Goal: Transaction & Acquisition: Purchase product/service

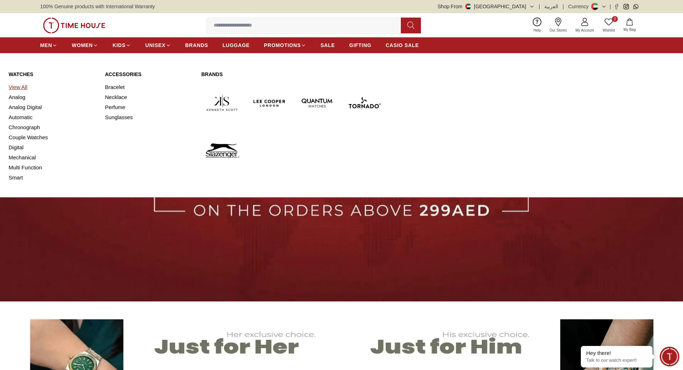
click at [20, 86] on link "View All" at bounding box center [53, 87] width 88 height 10
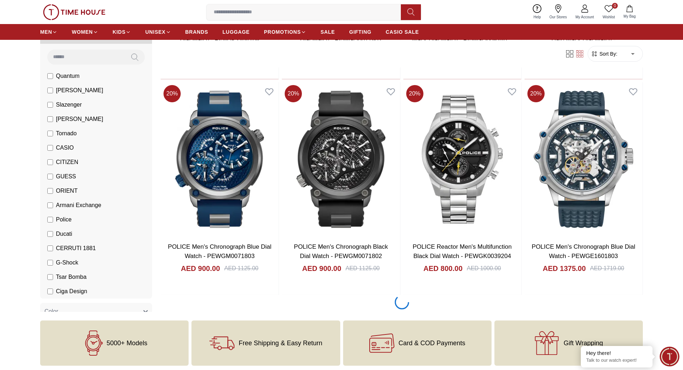
scroll to position [898, 0]
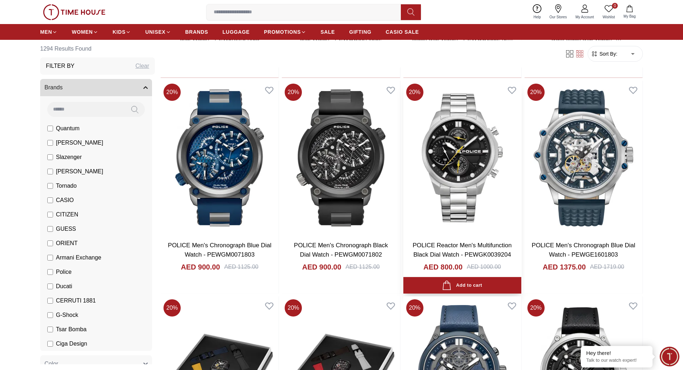
click at [458, 164] on img at bounding box center [462, 158] width 118 height 154
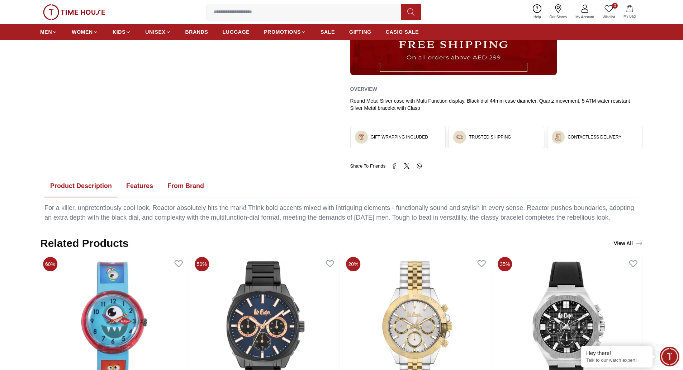
scroll to position [287, 0]
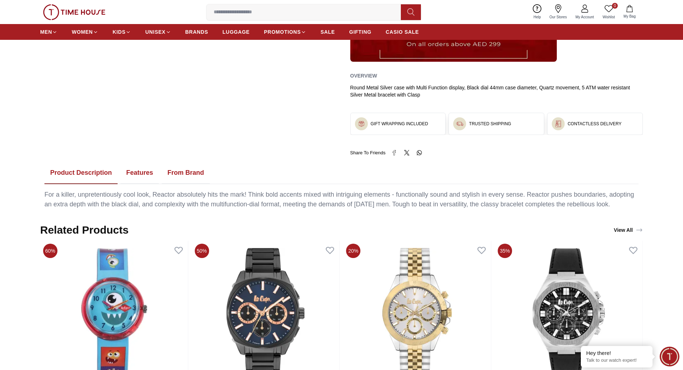
click at [136, 171] on button "Features" at bounding box center [140, 173] width 38 height 22
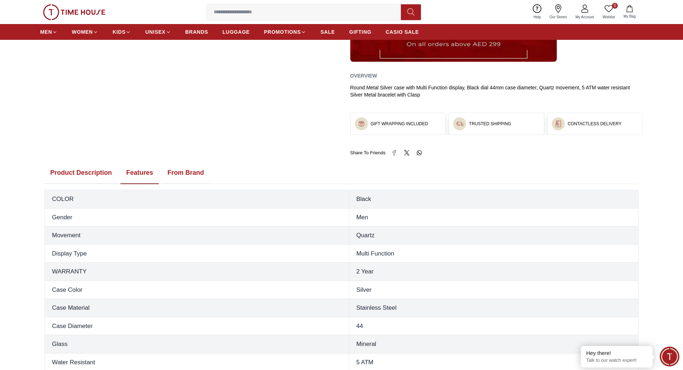
click at [181, 173] on button "From Brand" at bounding box center [186, 173] width 48 height 22
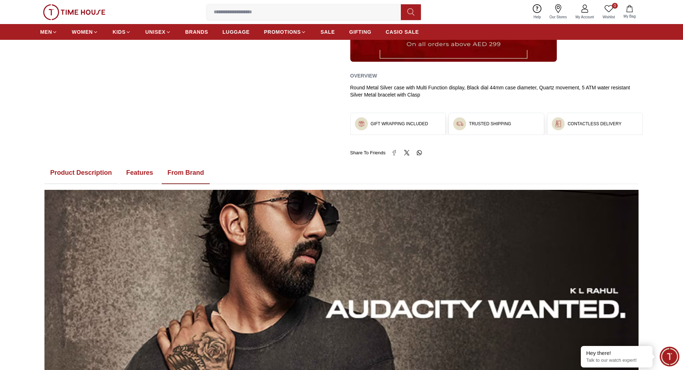
click at [136, 174] on button "Features" at bounding box center [140, 173] width 38 height 22
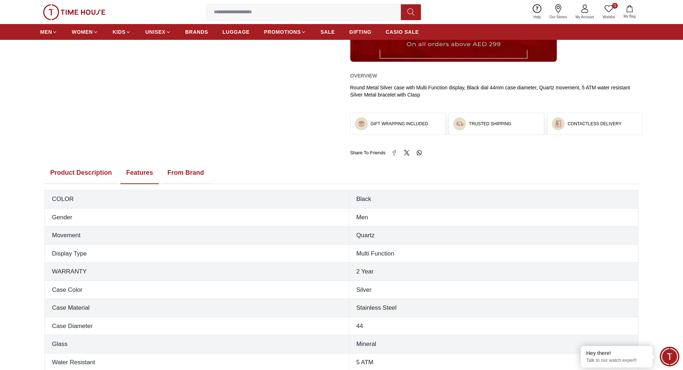
click at [82, 174] on button "Product Description" at bounding box center [80, 173] width 73 height 22
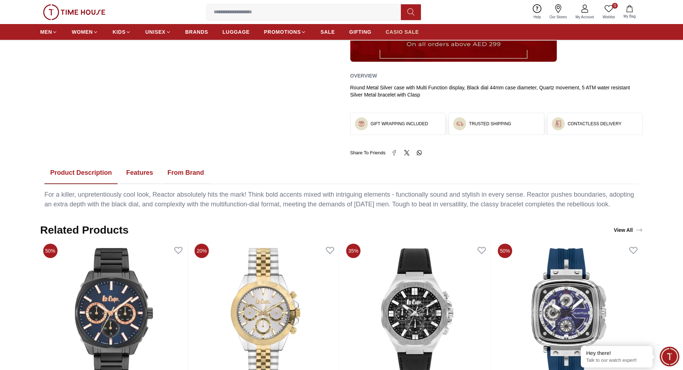
click at [396, 30] on span "CASIO SALE" at bounding box center [402, 31] width 33 height 7
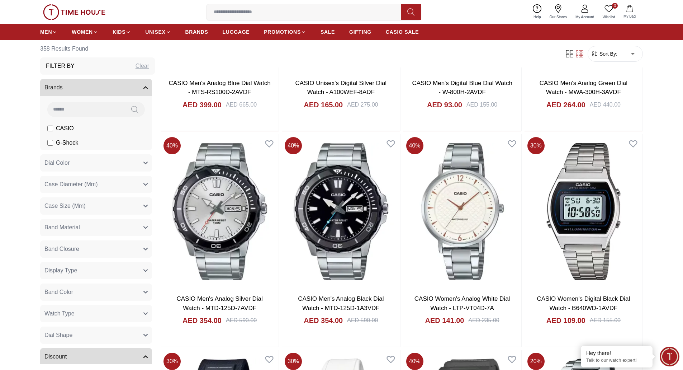
scroll to position [430, 0]
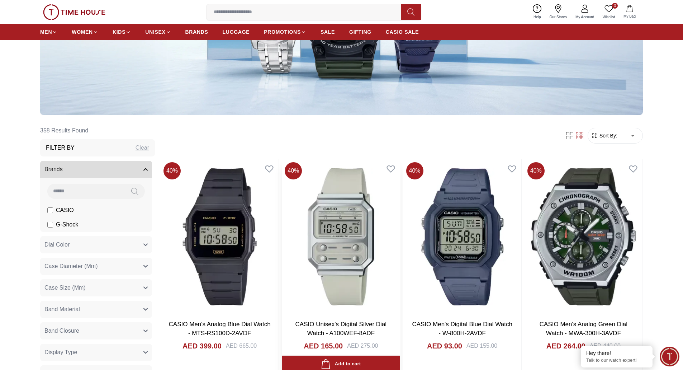
scroll to position [179, 0]
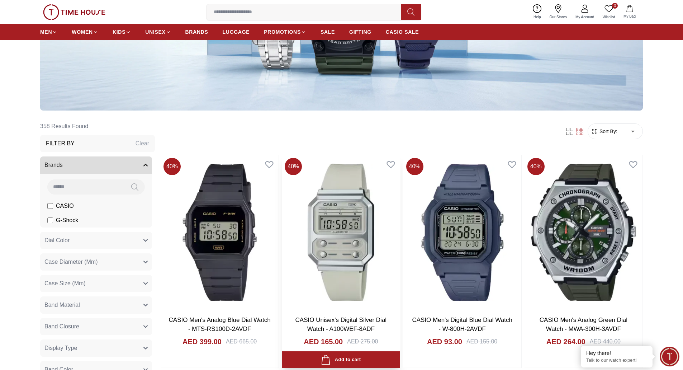
click at [336, 230] on img at bounding box center [341, 232] width 118 height 154
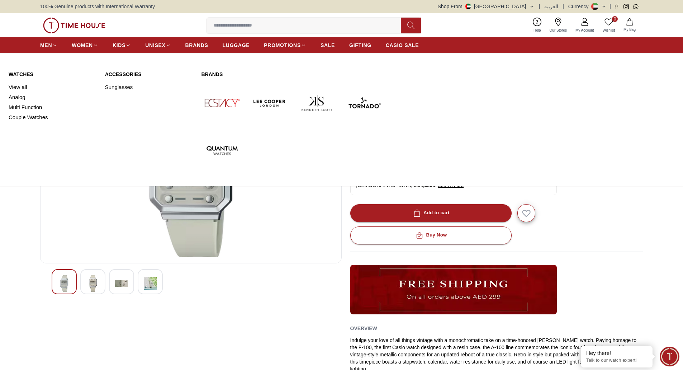
click at [85, 26] on img at bounding box center [74, 26] width 62 height 16
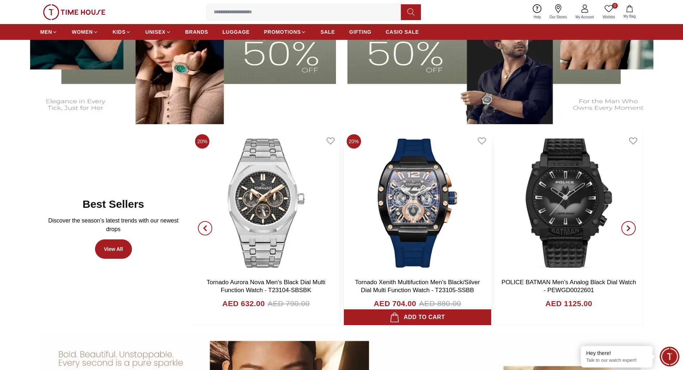
scroll to position [359, 0]
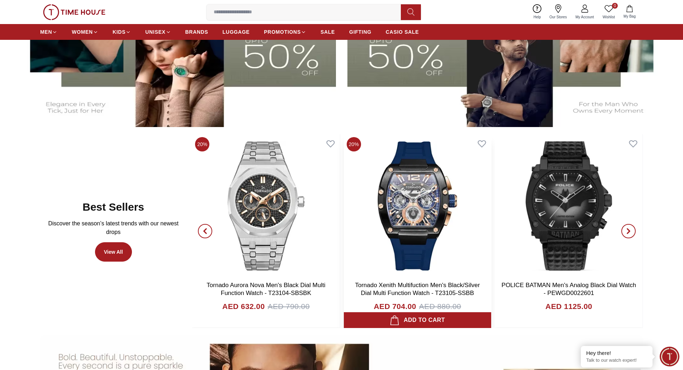
click at [405, 204] on img at bounding box center [417, 205] width 147 height 143
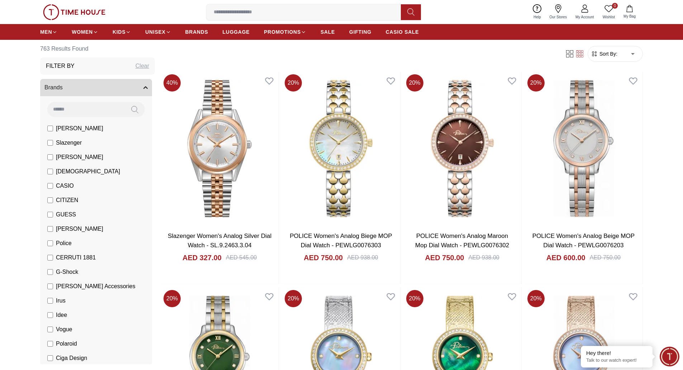
scroll to position [69, 0]
